Goal: Transaction & Acquisition: Purchase product/service

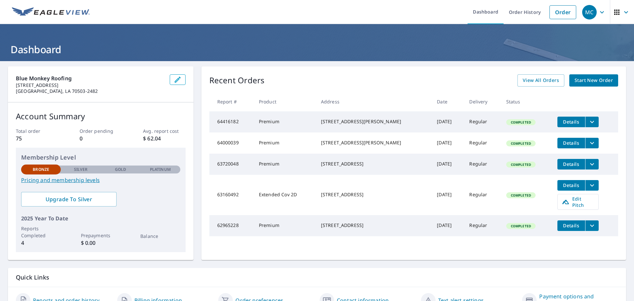
click at [596, 81] on span "Start New Order" at bounding box center [594, 80] width 38 height 8
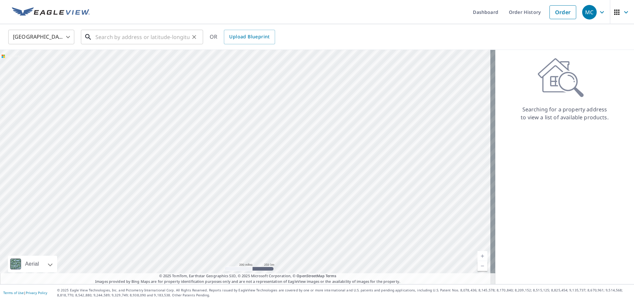
click at [97, 38] on input "text" at bounding box center [142, 37] width 94 height 18
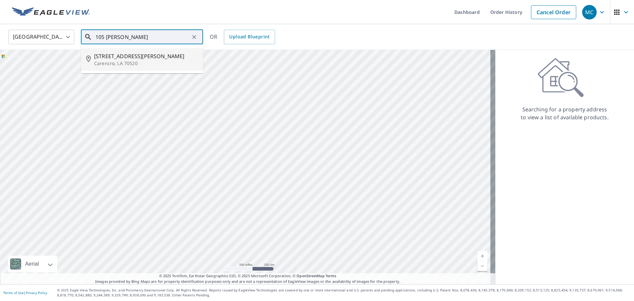
click at [106, 58] on span "[STREET_ADDRESS][PERSON_NAME]" at bounding box center [146, 56] width 104 height 8
type input "[STREET_ADDRESS][PERSON_NAME]"
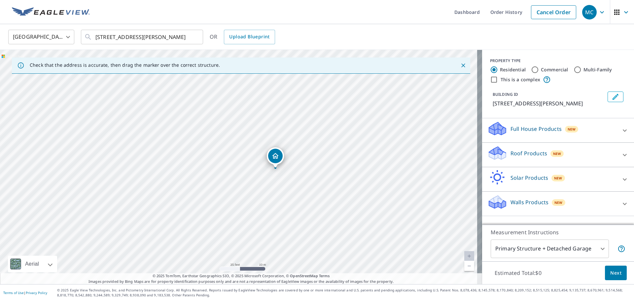
drag, startPoint x: 203, startPoint y: 170, endPoint x: 240, endPoint y: 172, distance: 36.7
click at [240, 172] on div "[STREET_ADDRESS][PERSON_NAME]" at bounding box center [241, 167] width 482 height 234
click at [529, 156] on p "Roof Products" at bounding box center [529, 153] width 37 height 8
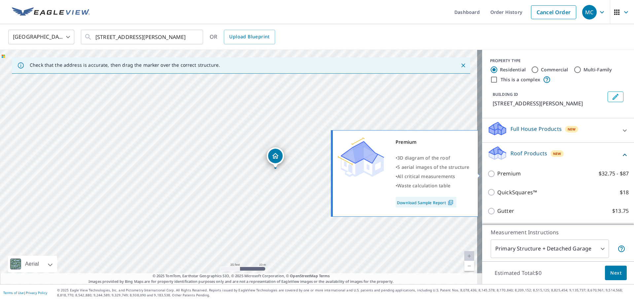
click at [488, 175] on input "Premium $32.75 - $87" at bounding box center [493, 174] width 10 height 8
checkbox input "true"
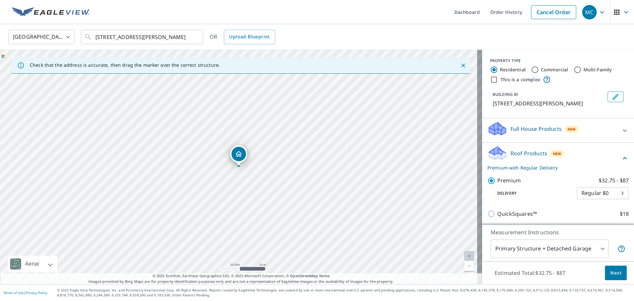
click at [614, 274] on span "Next" at bounding box center [615, 273] width 11 height 8
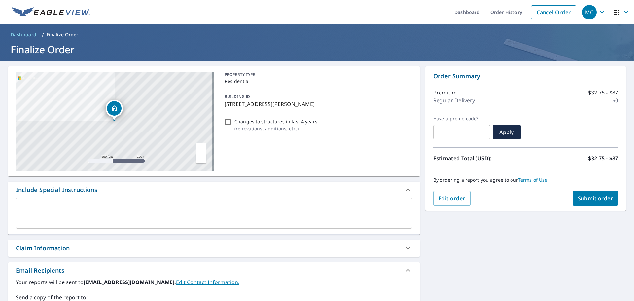
click at [592, 198] on span "Submit order" at bounding box center [595, 198] width 35 height 7
